Goal: Information Seeking & Learning: Learn about a topic

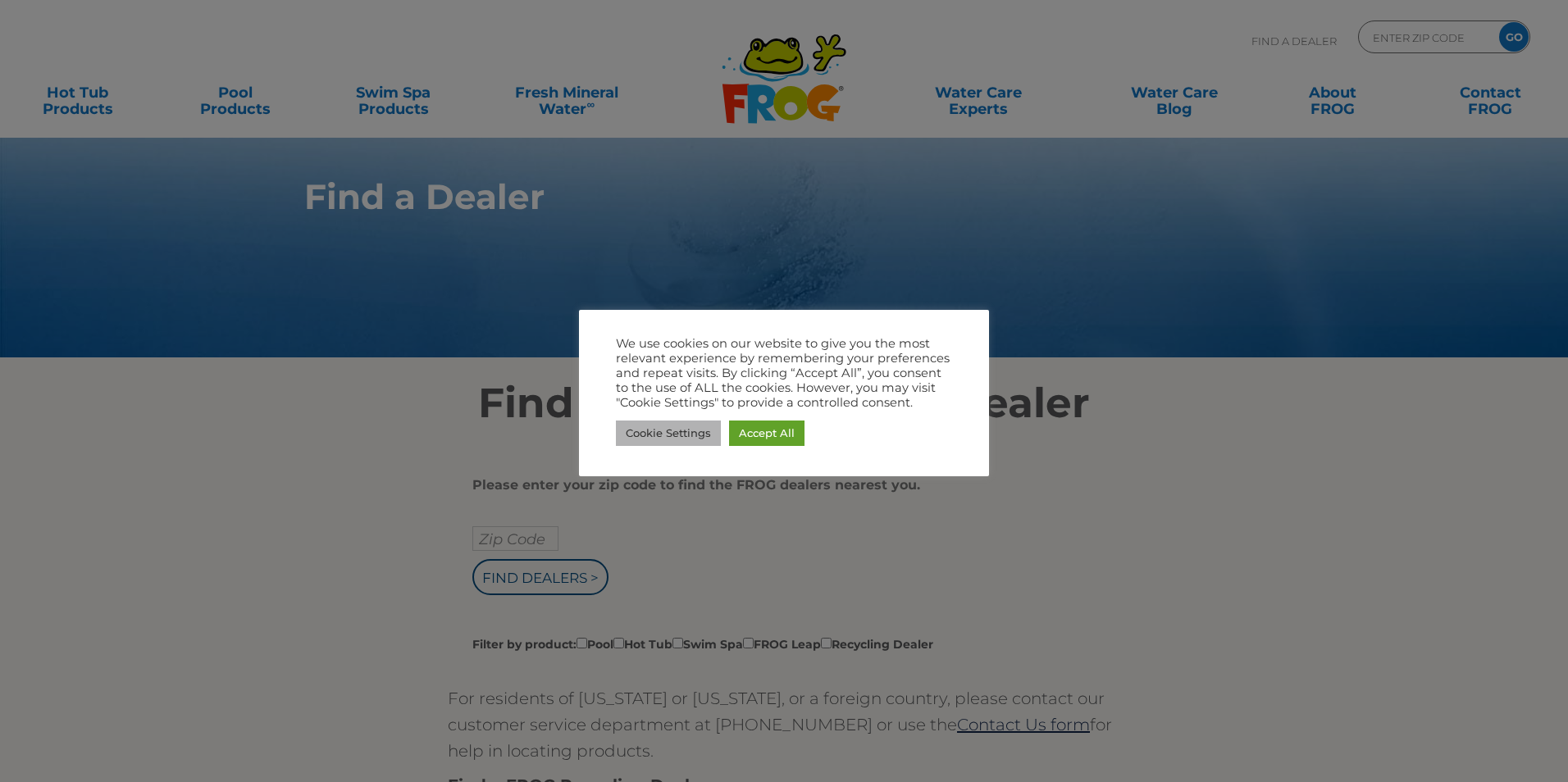
click at [678, 433] on link "Cookie Settings" at bounding box center [669, 433] width 105 height 26
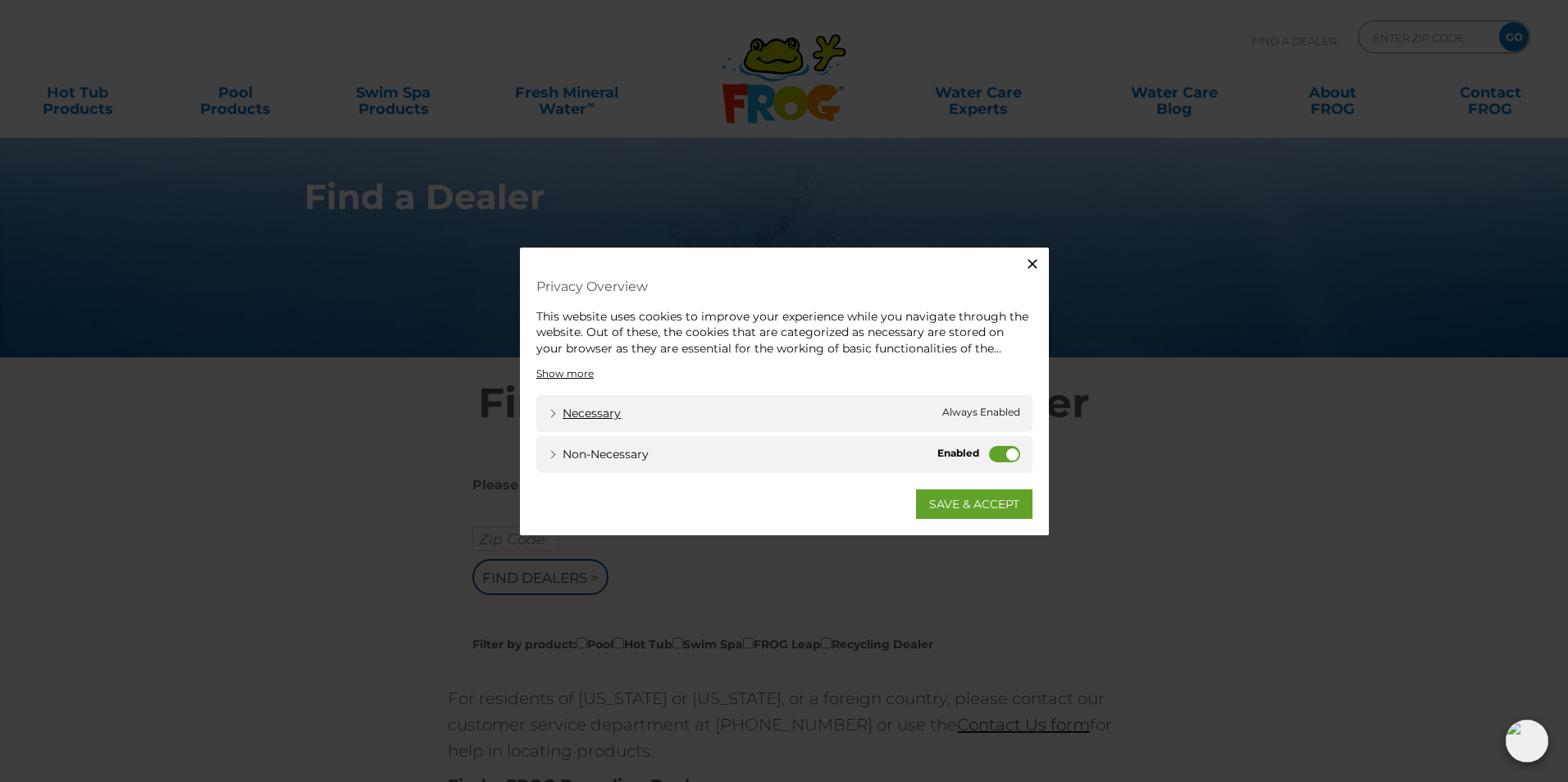
click at [605, 411] on link "Necessary" at bounding box center [585, 413] width 72 height 18
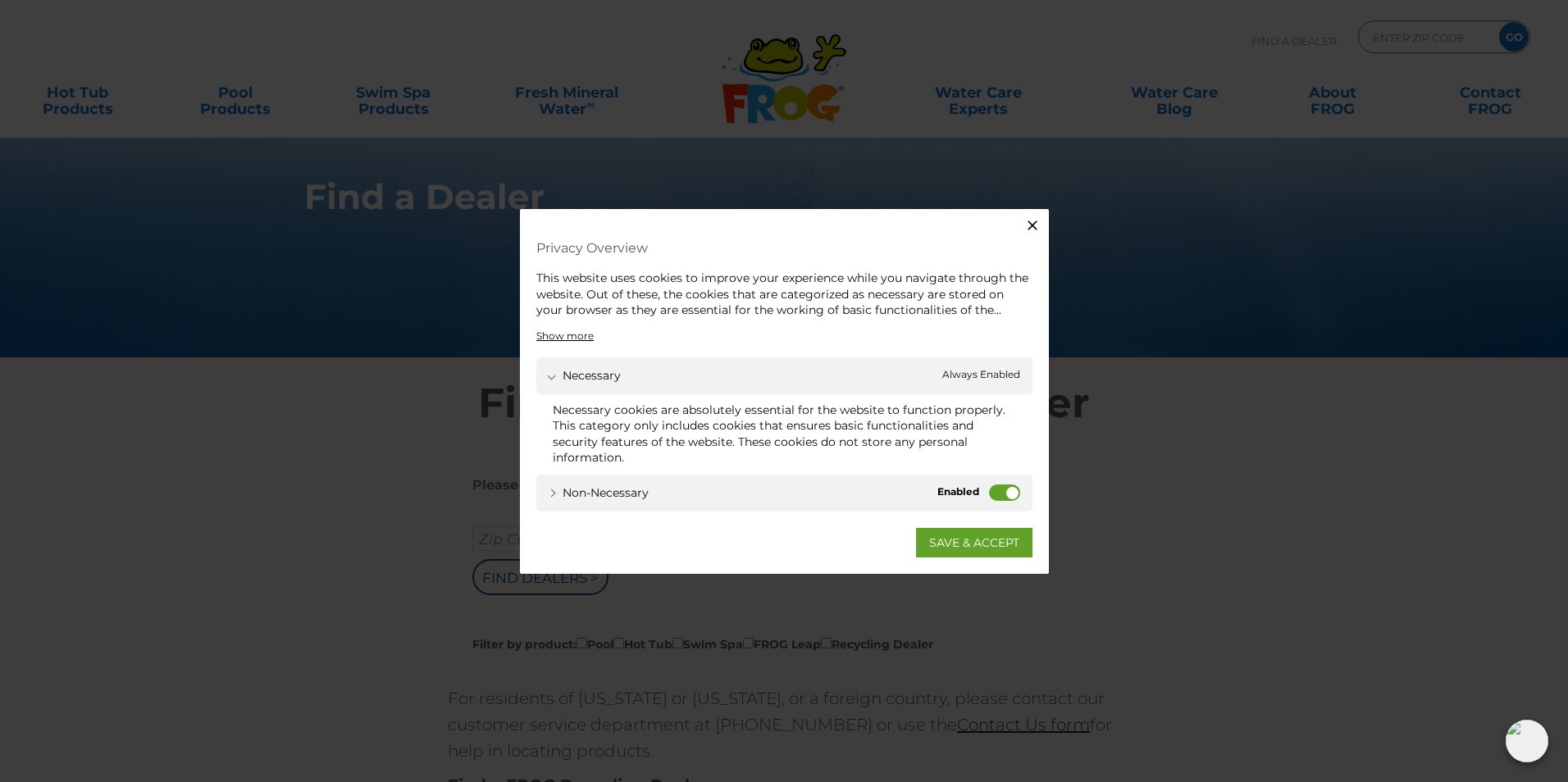
click at [994, 487] on label "Non-necessary" at bounding box center [1004, 493] width 31 height 17
click at [0, 0] on input "Non-necessary" at bounding box center [0, 0] width 0 height 0
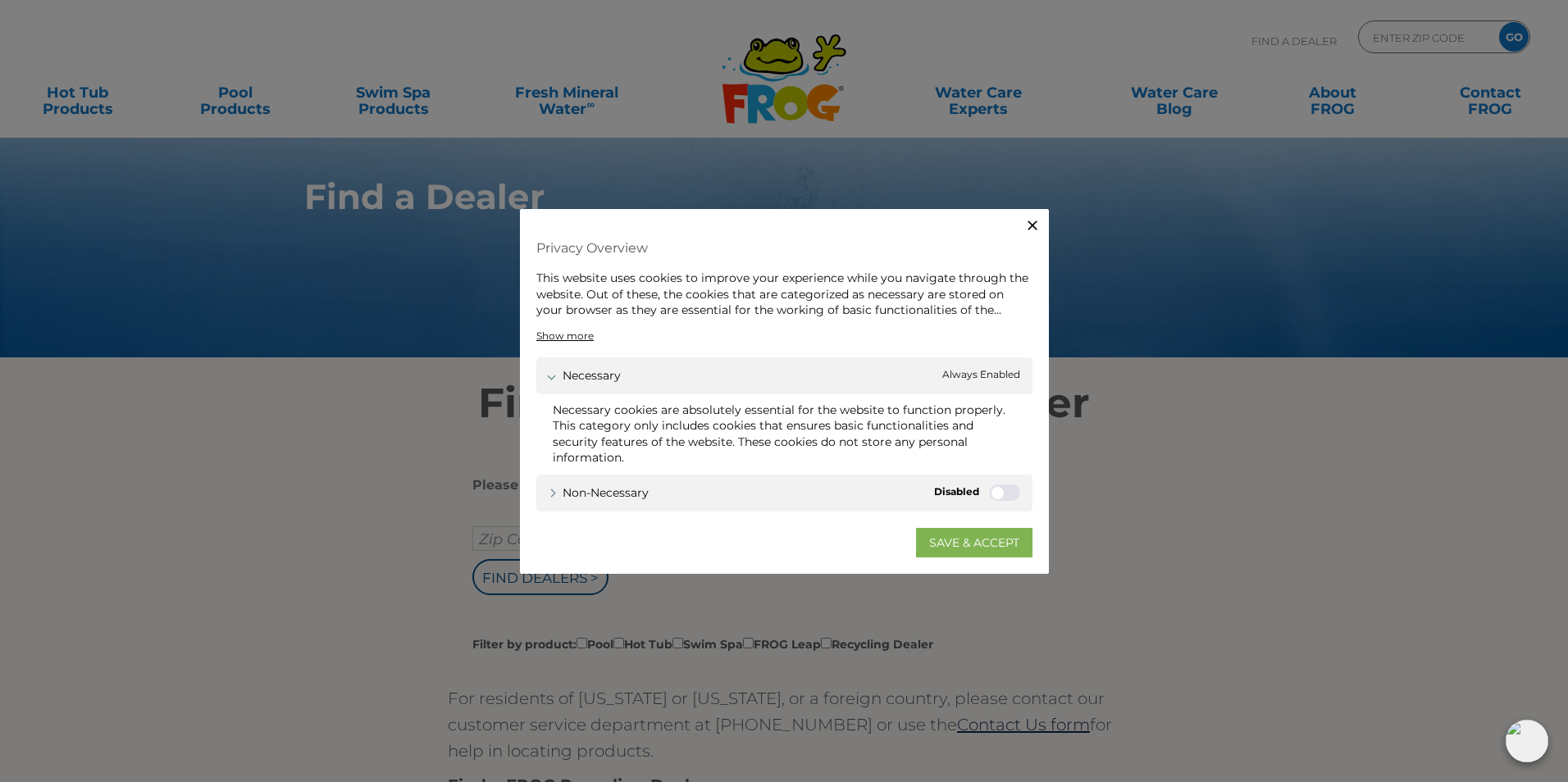
click at [974, 537] on link "SAVE & ACCEPT" at bounding box center [974, 543] width 116 height 30
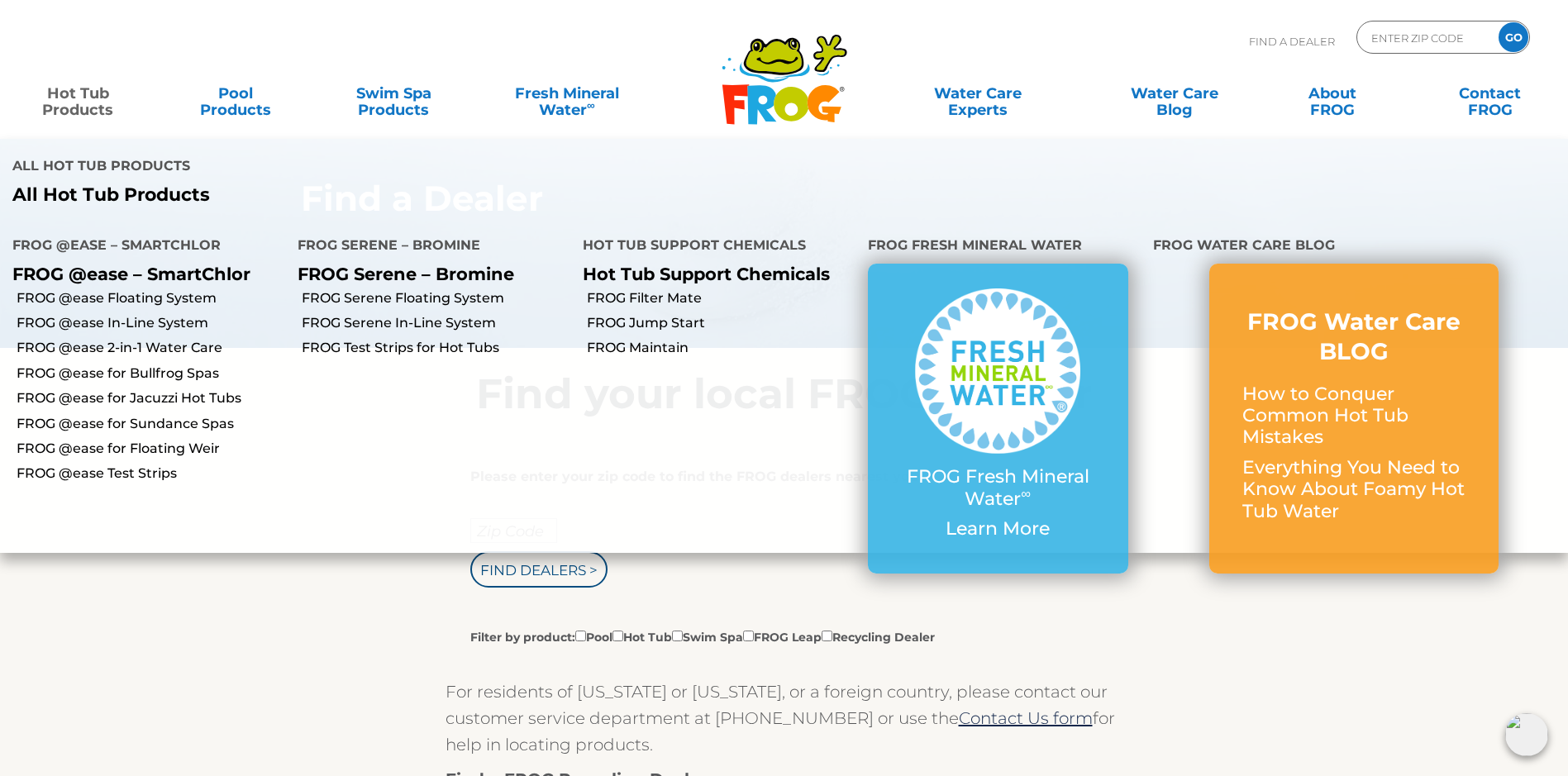
click at [112, 246] on h4 "FROG @ease – SmartChlor" at bounding box center [142, 247] width 260 height 33
click at [78, 105] on link "Hot Tub Products" at bounding box center [78, 94] width 124 height 33
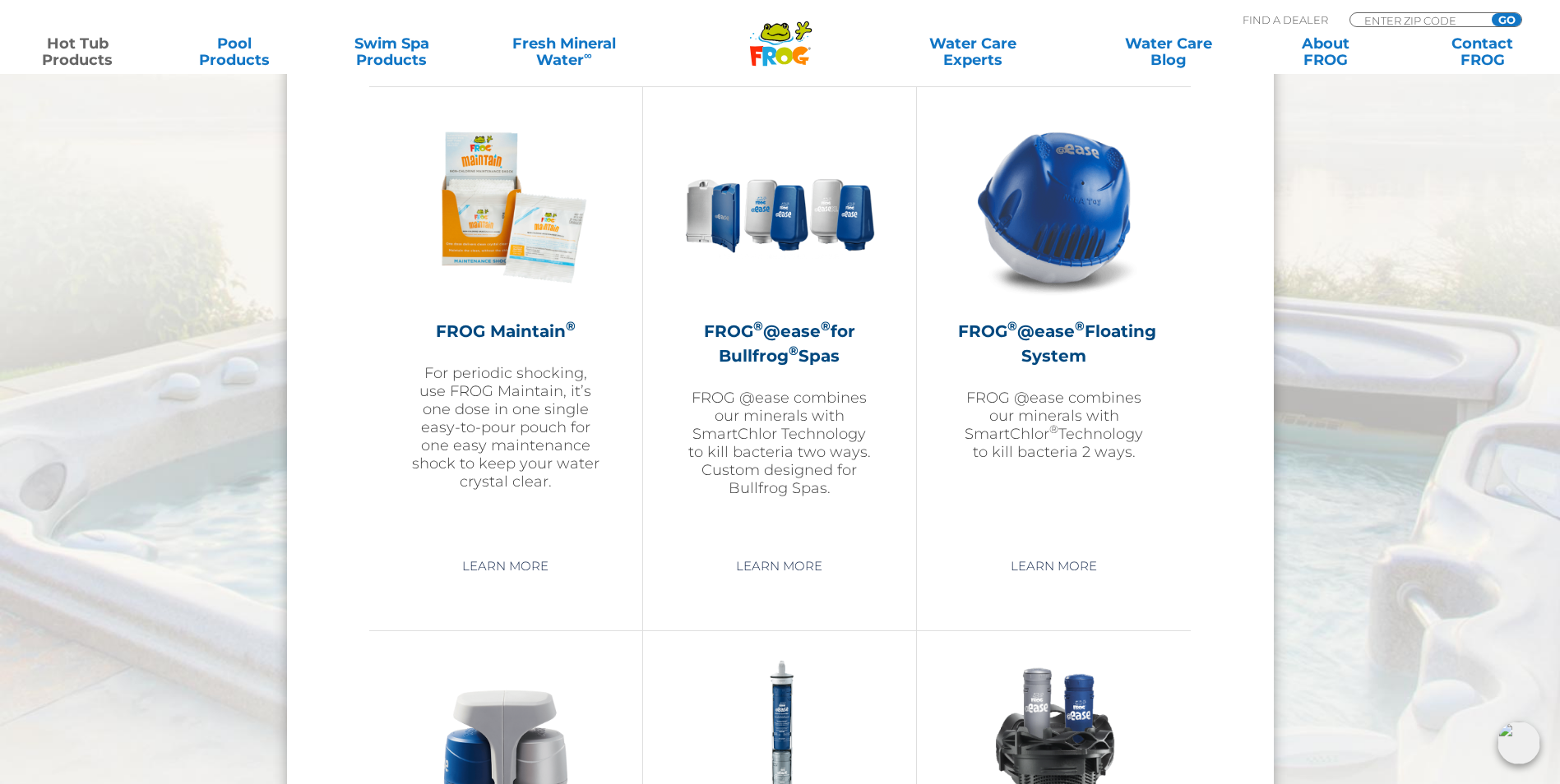
scroll to position [1808, 0]
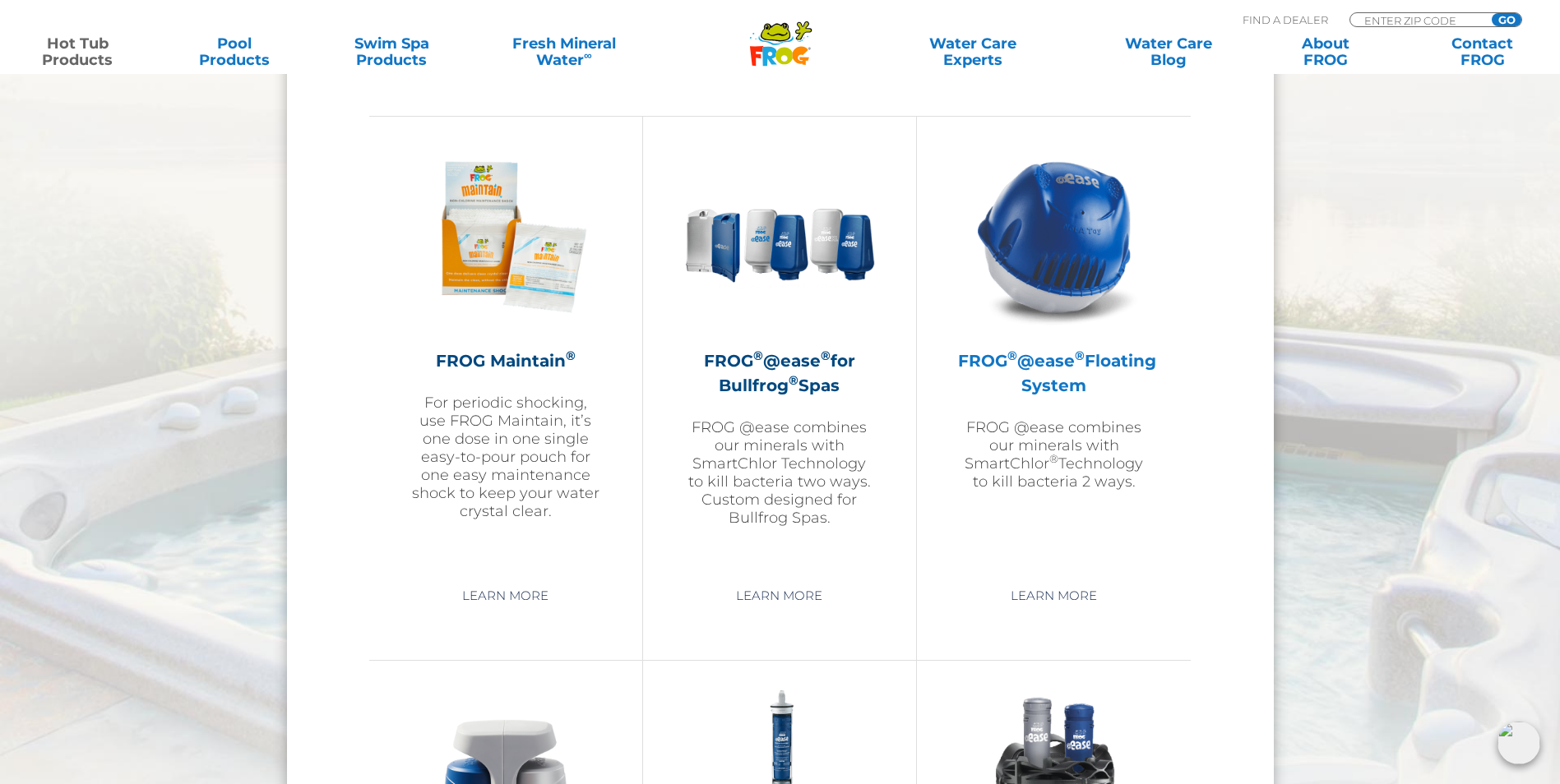
click at [1098, 387] on h2 "FROG ® @ease ® Floating System" at bounding box center [1053, 373] width 191 height 49
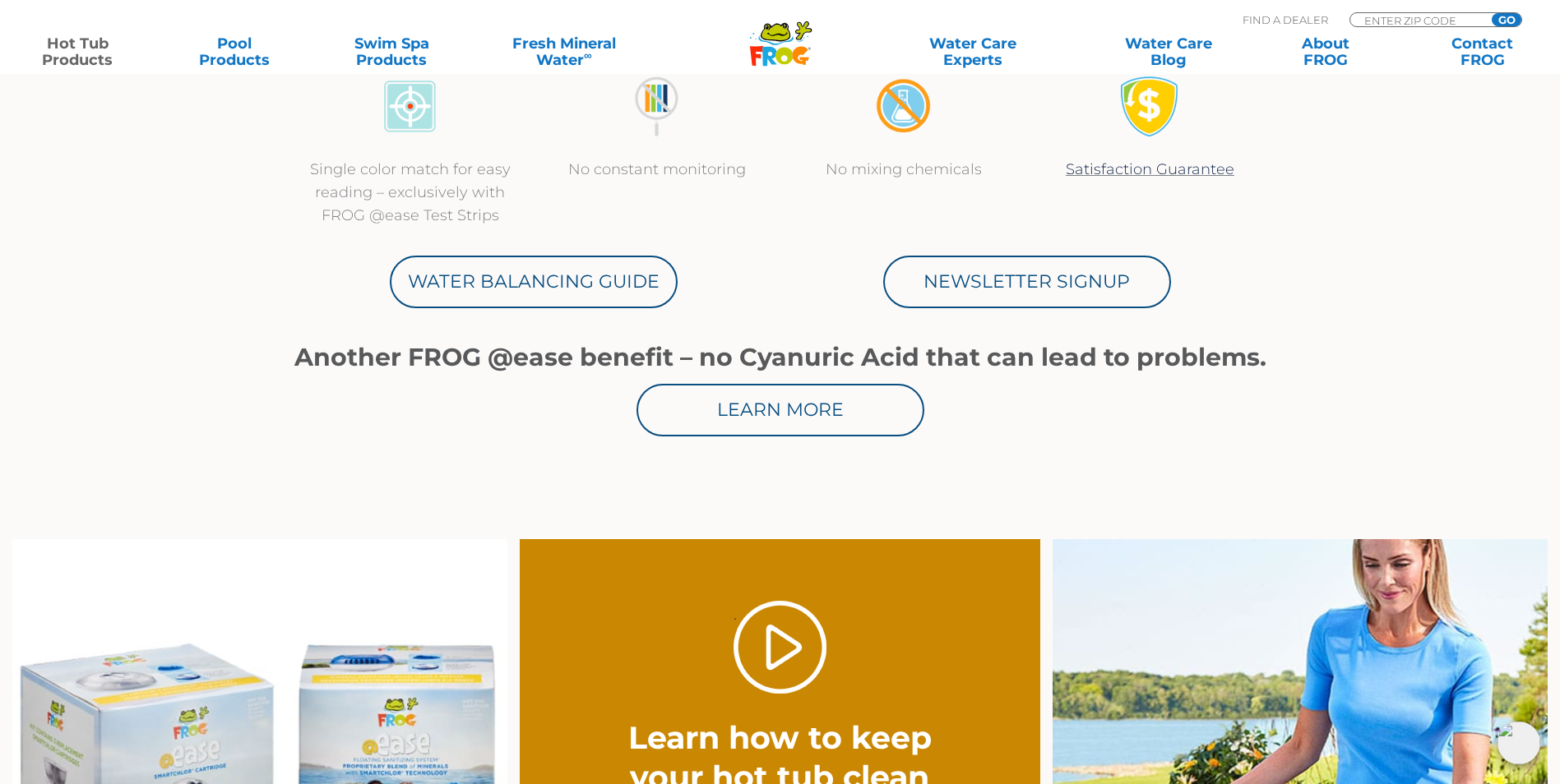
scroll to position [822, 0]
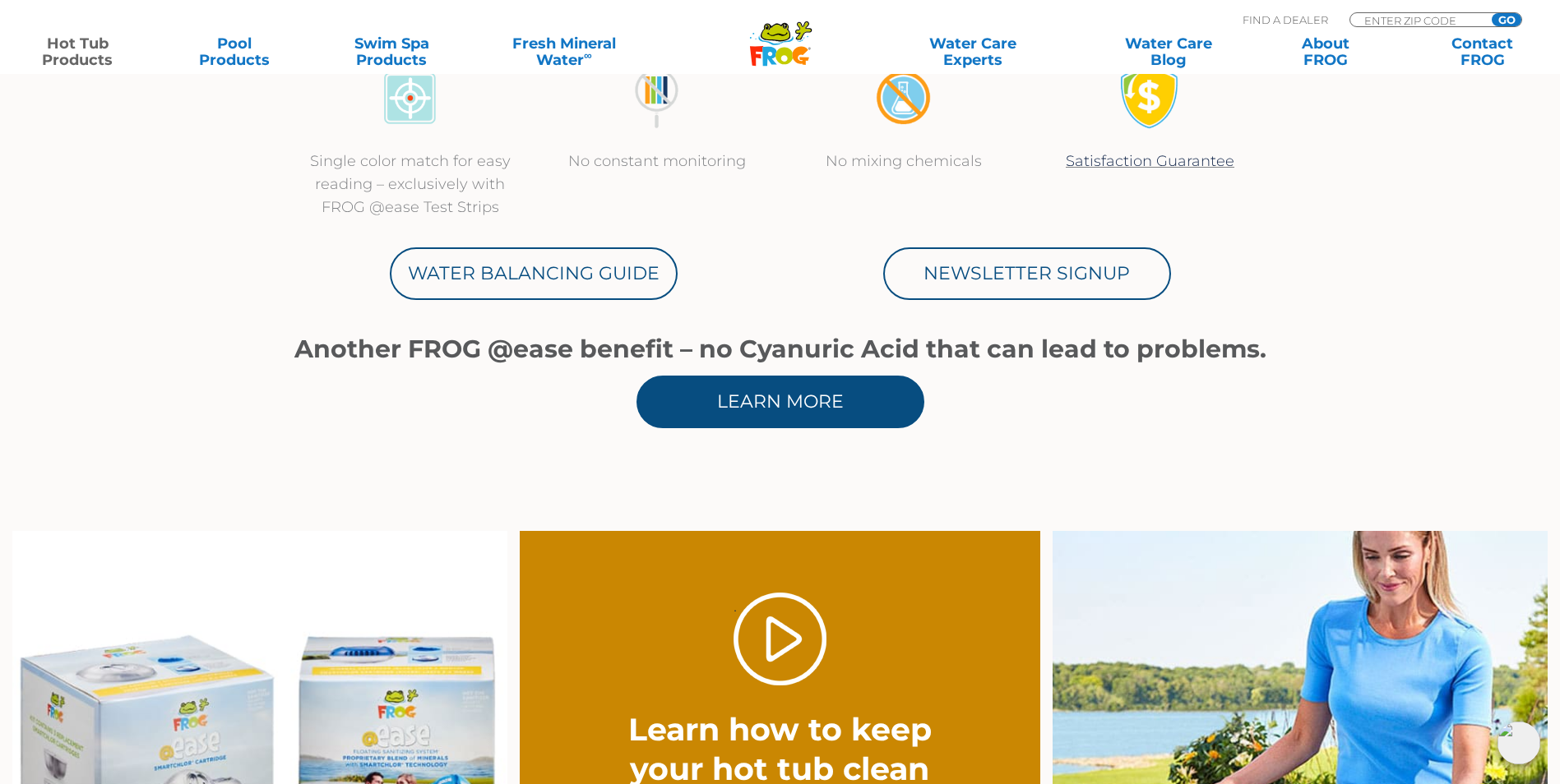
click at [792, 402] on link "Learn More" at bounding box center [780, 401] width 288 height 53
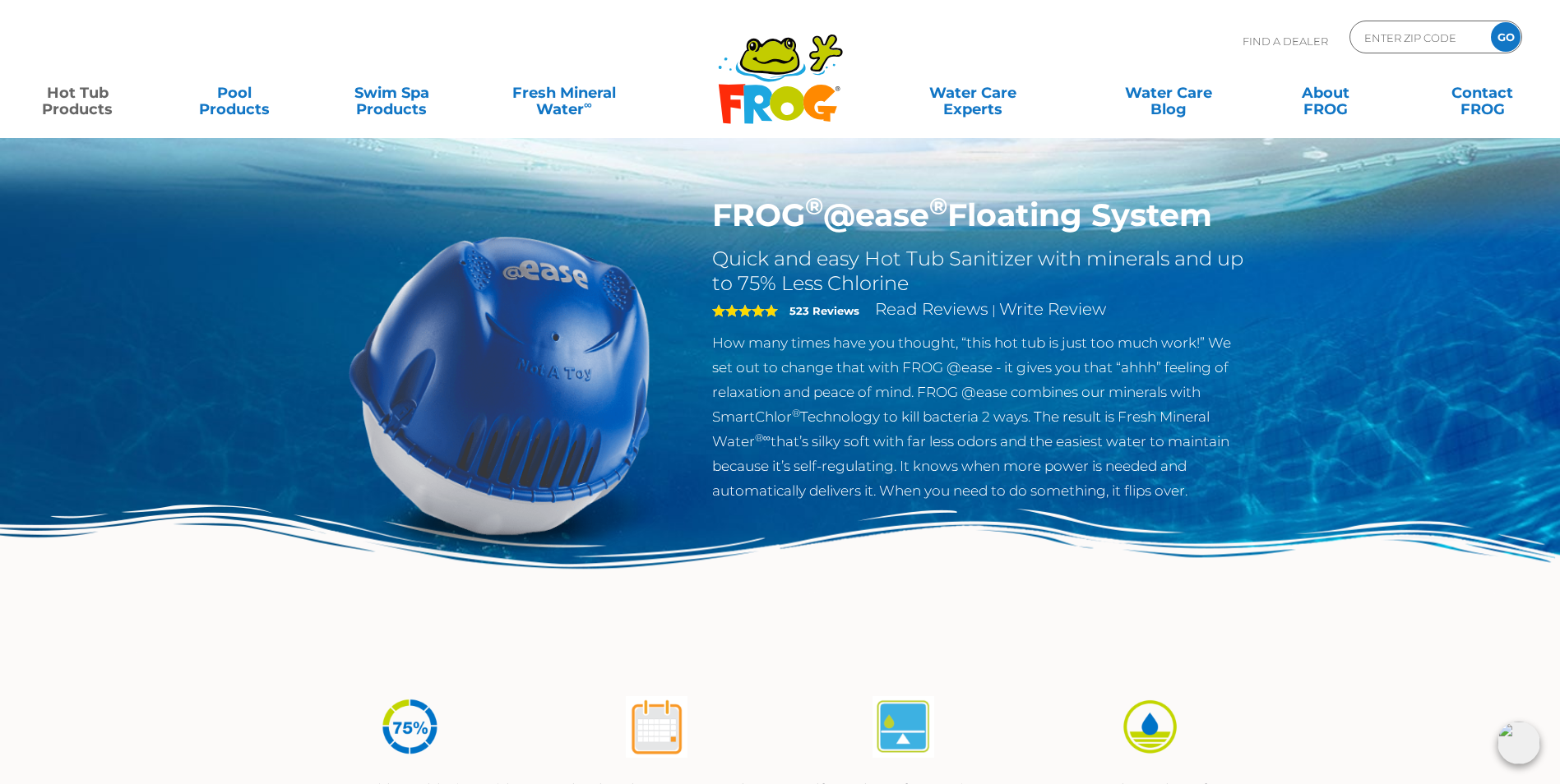
scroll to position [0, 0]
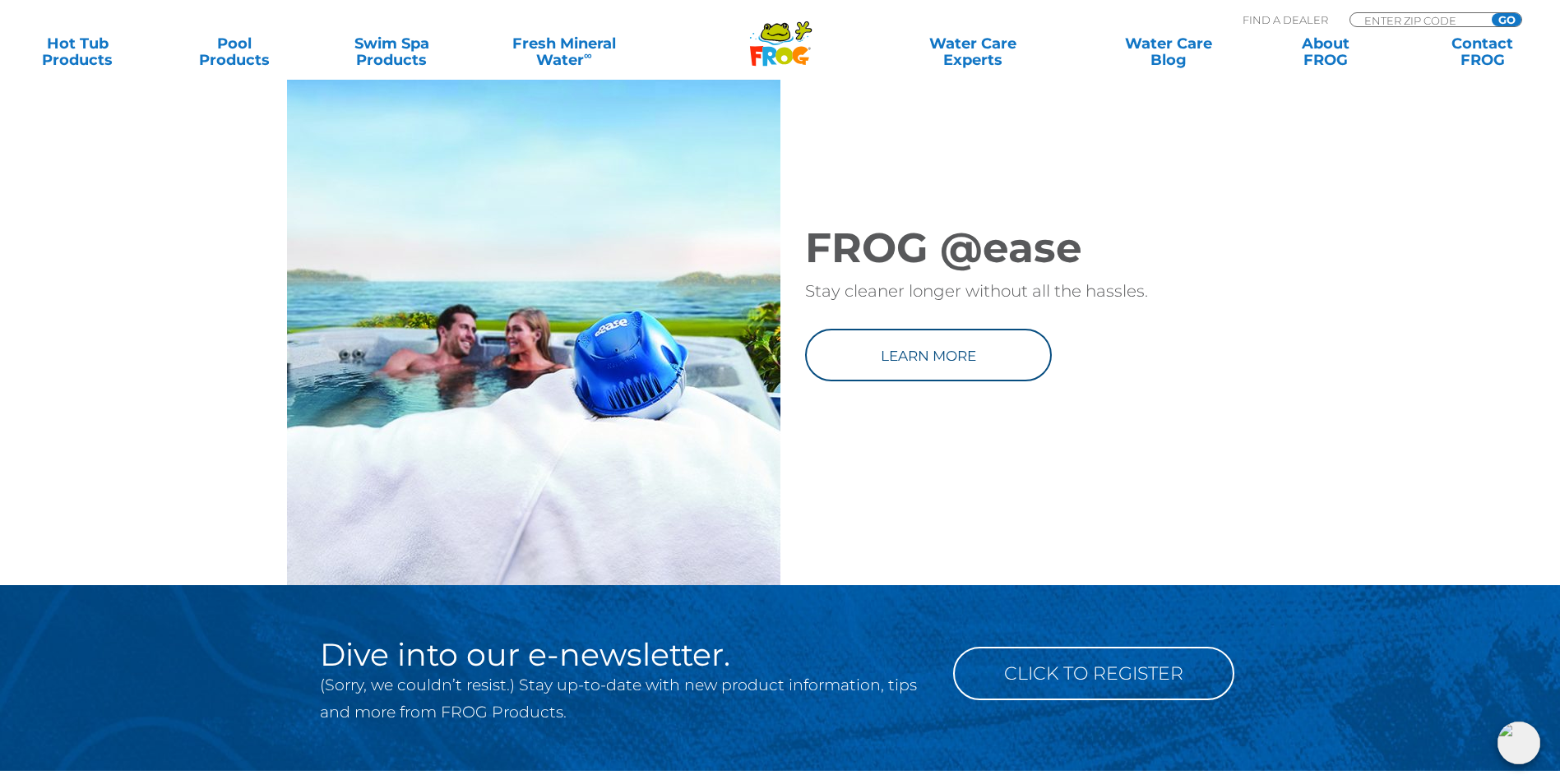
scroll to position [2220, 0]
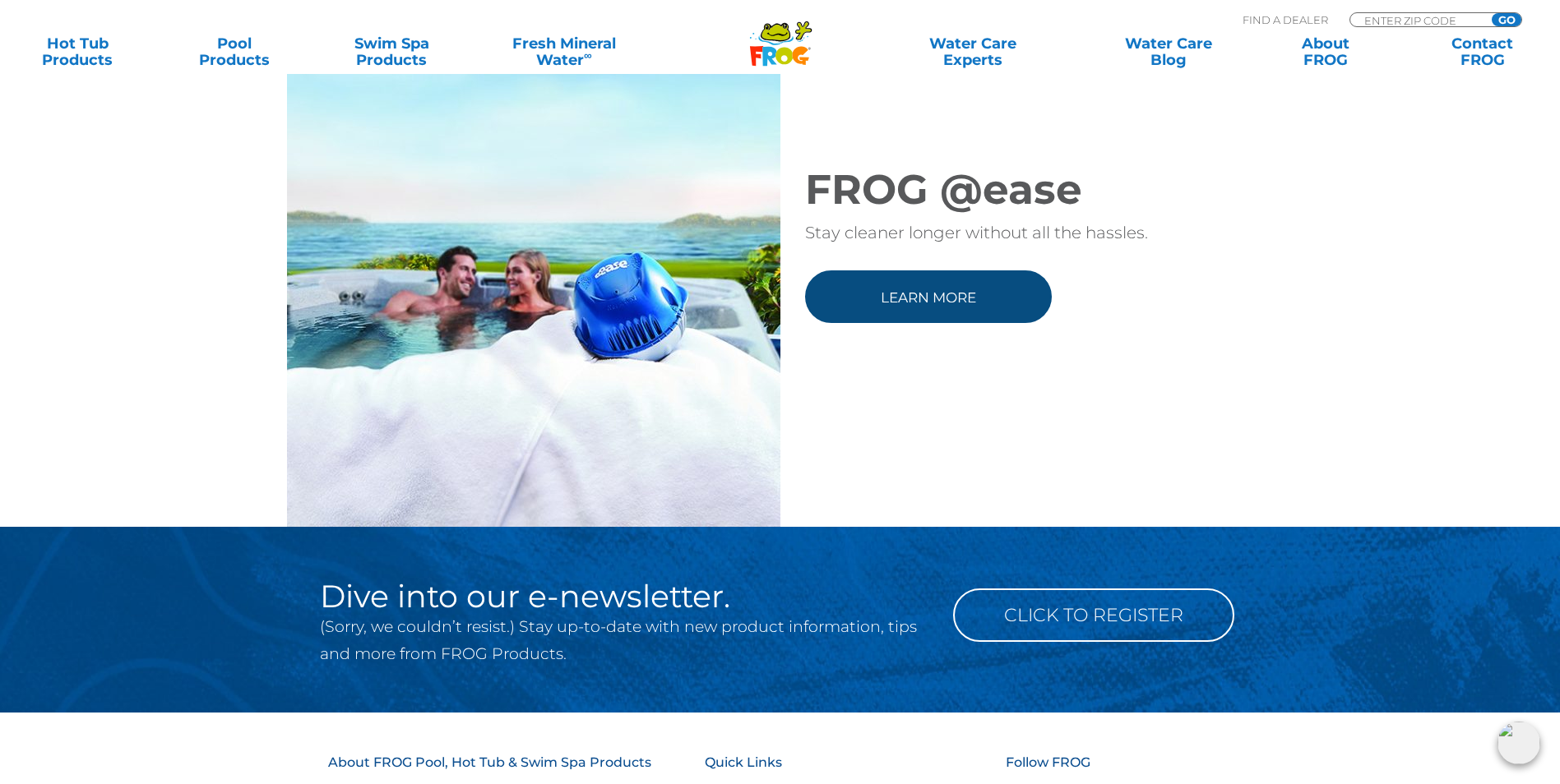
click at [942, 323] on link "Learn more" at bounding box center [928, 297] width 247 height 53
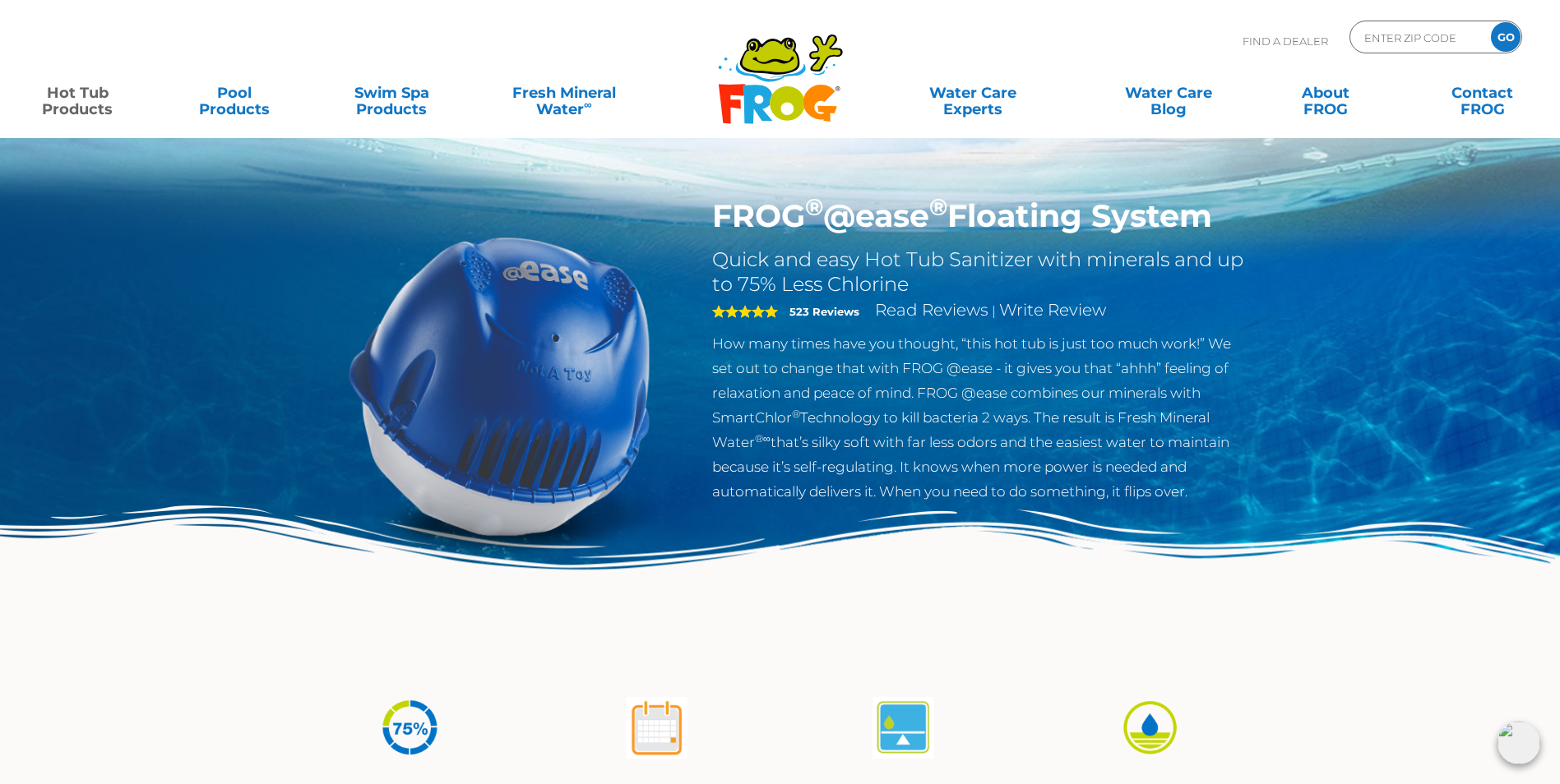
click at [550, 368] on img at bounding box center [499, 385] width 376 height 376
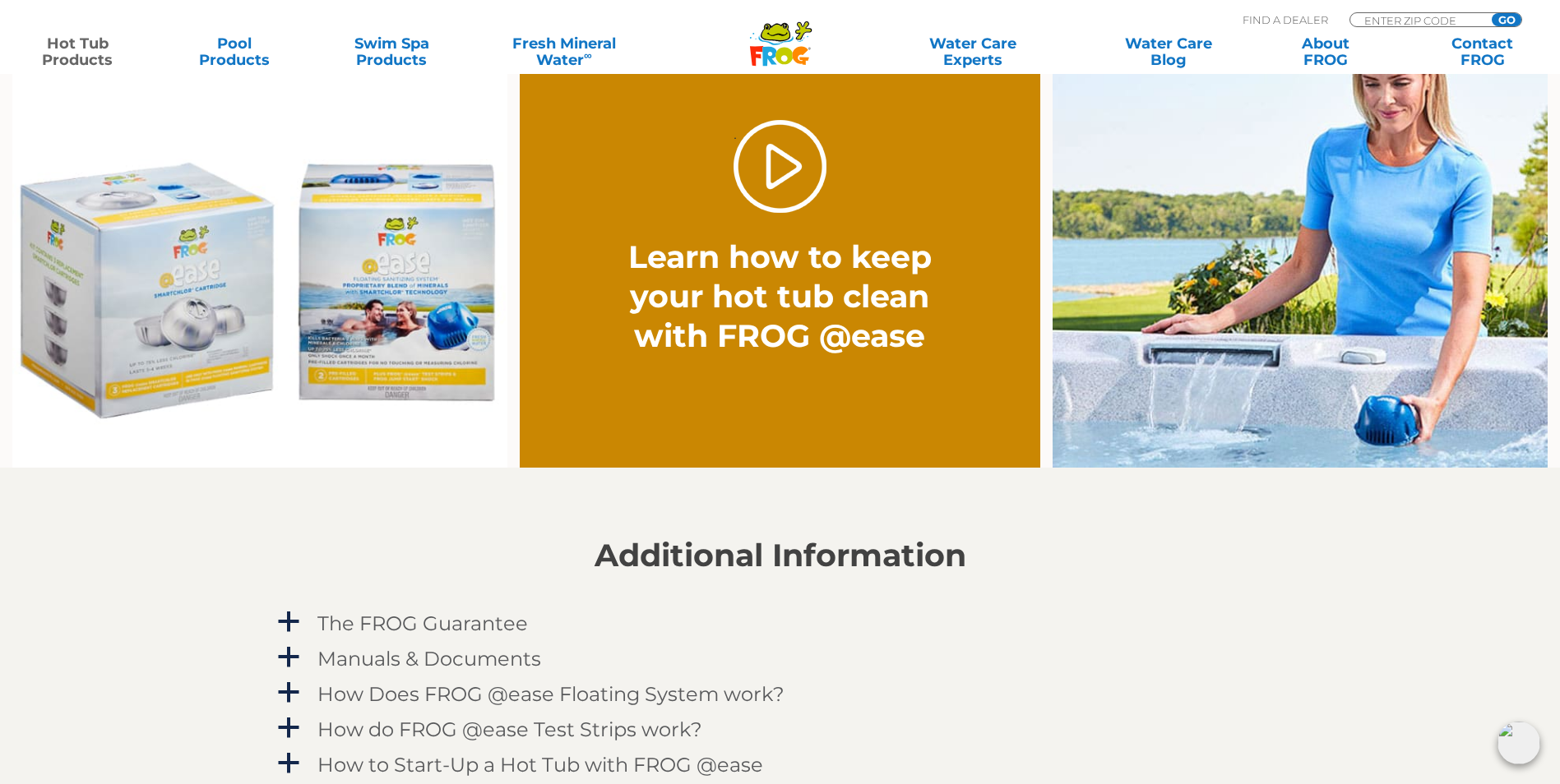
scroll to position [1316, 0]
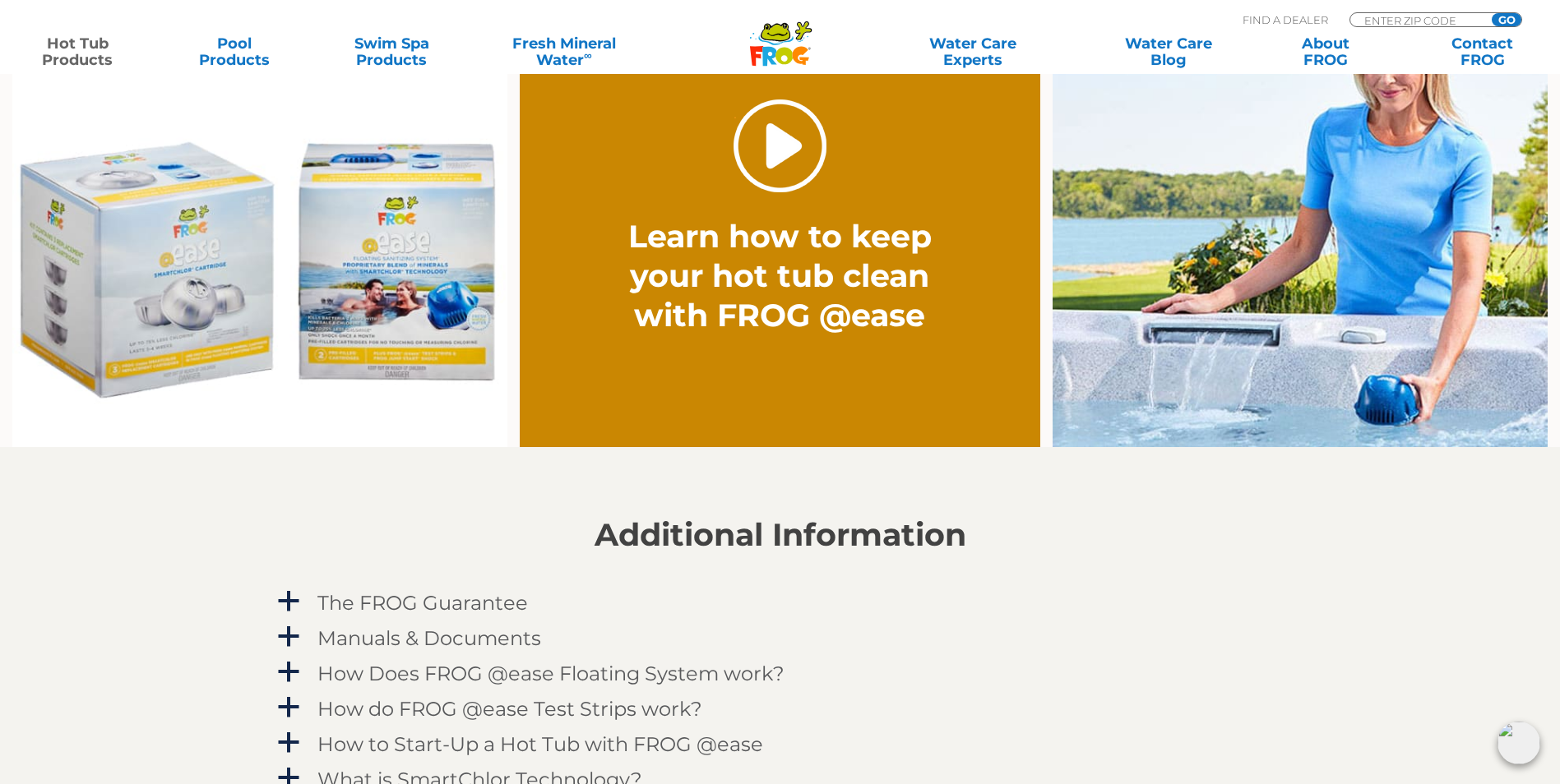
click at [772, 145] on link "." at bounding box center [780, 146] width 92 height 92
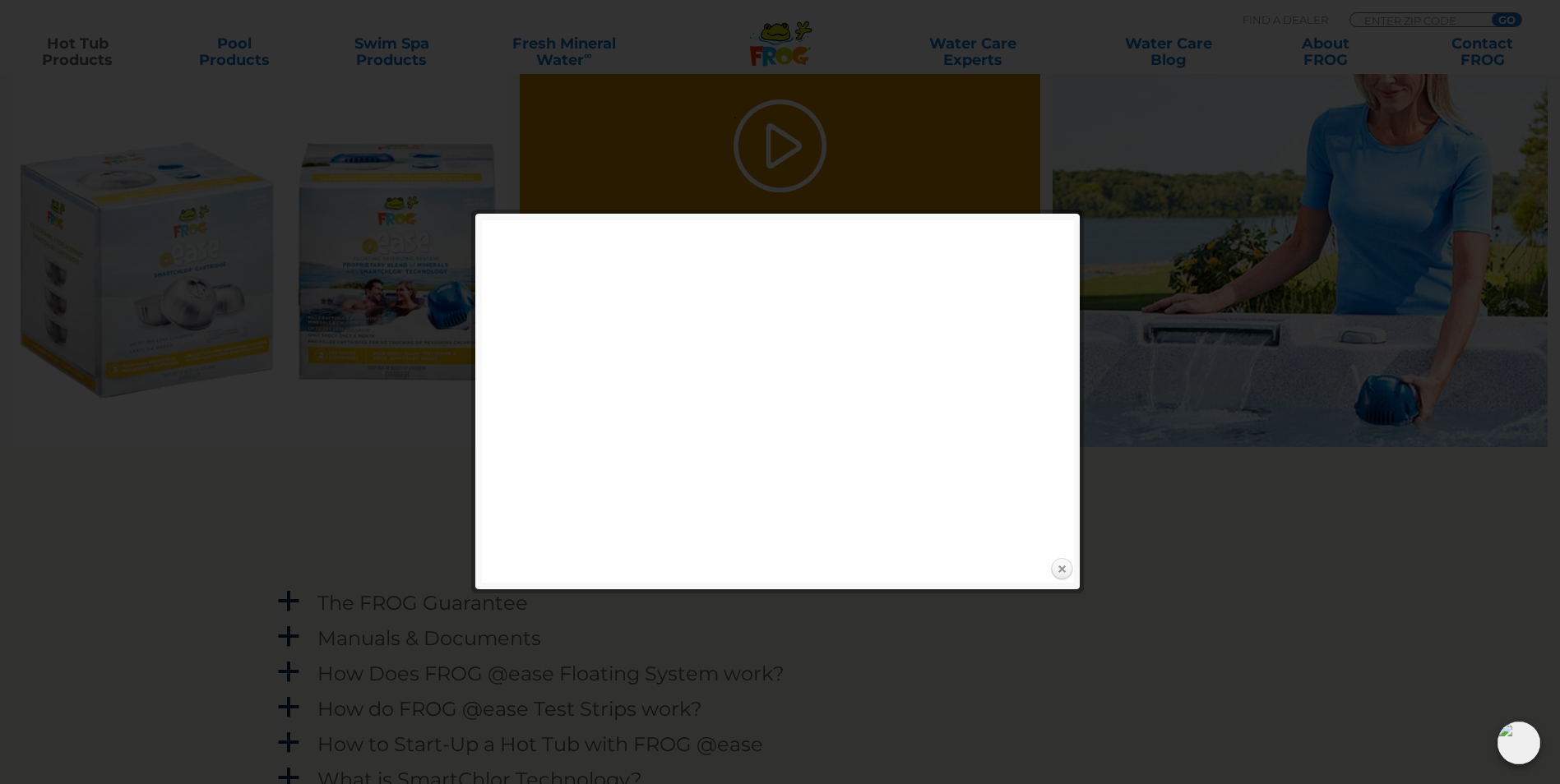
click at [1059, 567] on link "Close" at bounding box center [1062, 570] width 25 height 25
